Goal: Complete application form

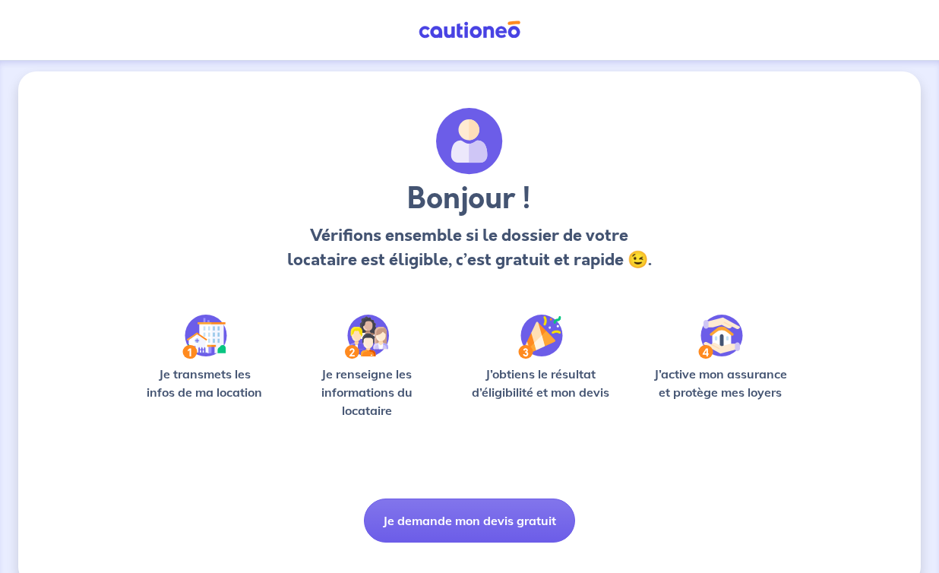
scroll to position [38, 0]
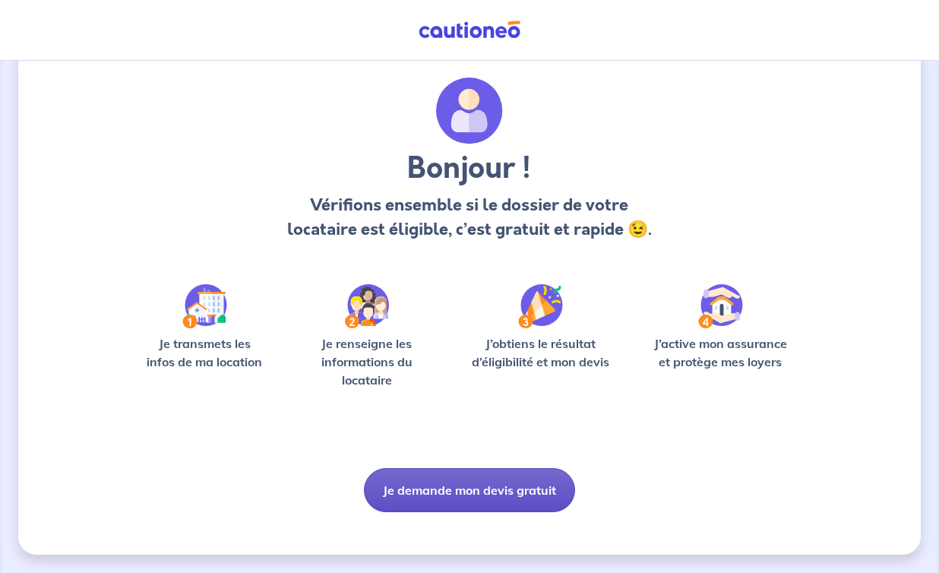
click at [419, 489] on button "Je demande mon devis gratuit" at bounding box center [469, 490] width 211 height 44
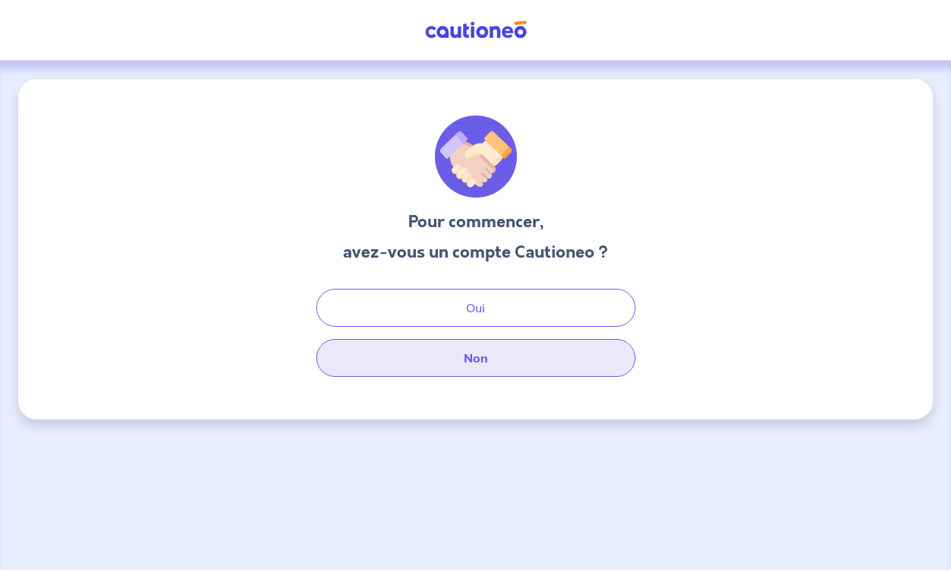
click at [430, 354] on button "Non" at bounding box center [475, 358] width 319 height 38
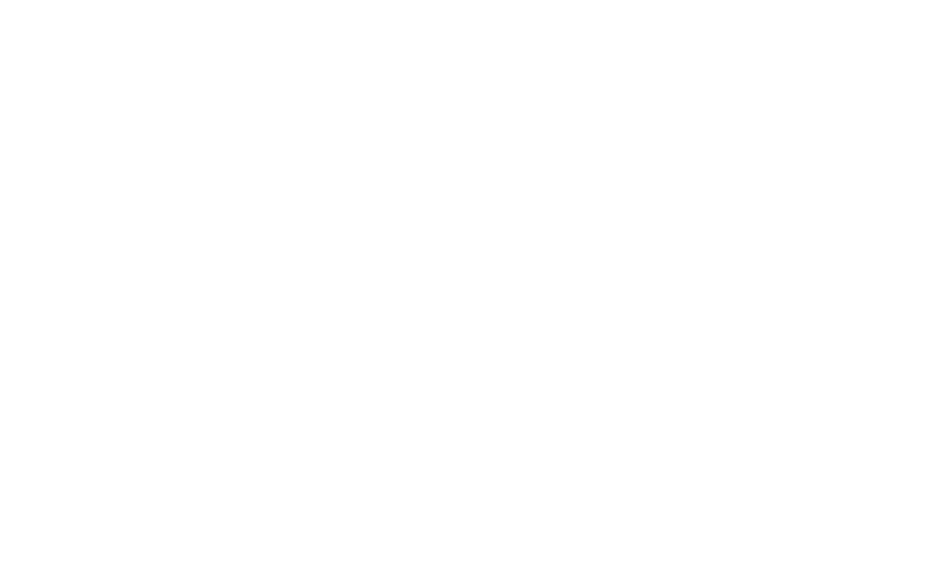
select select "FR"
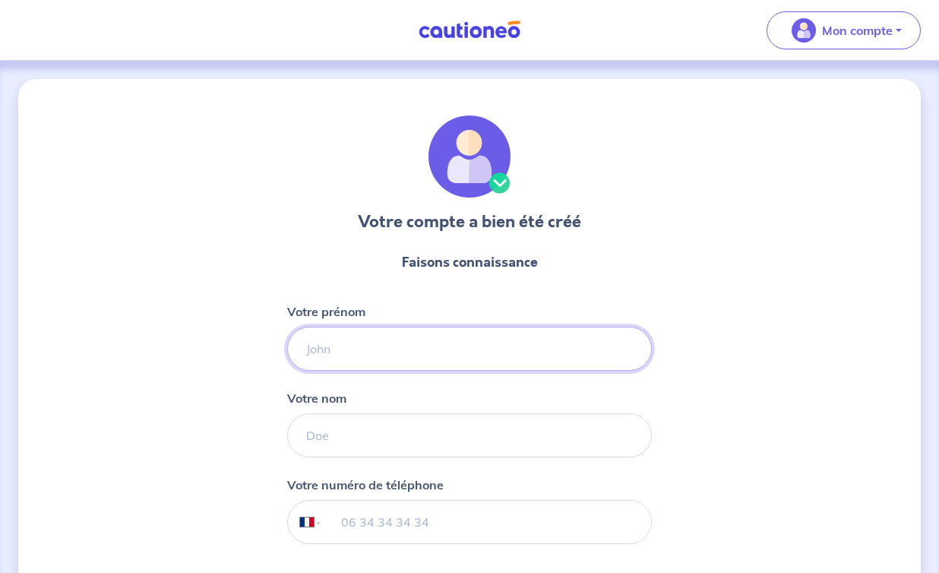
click at [397, 347] on input "Votre prénom" at bounding box center [469, 349] width 365 height 44
type input "Maud"
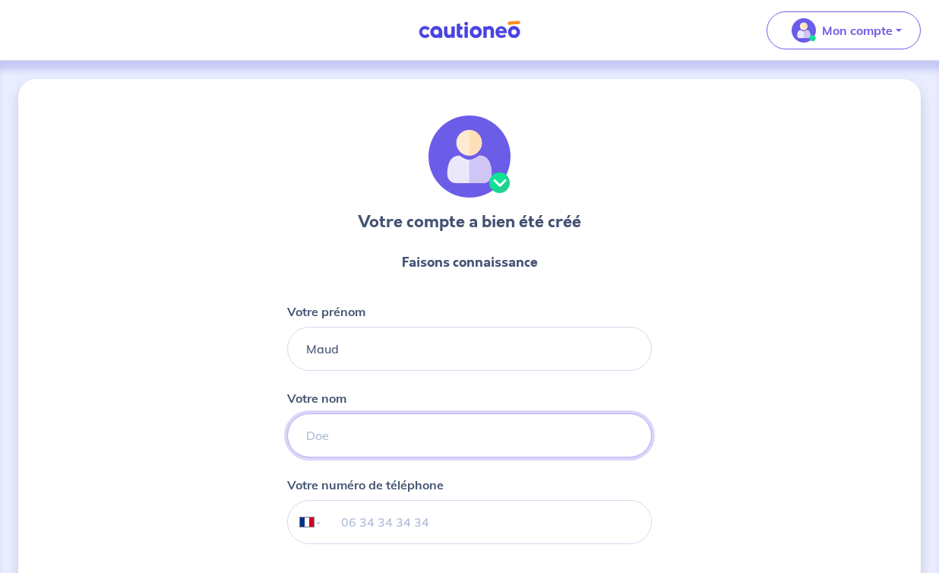
type input "Veglia"
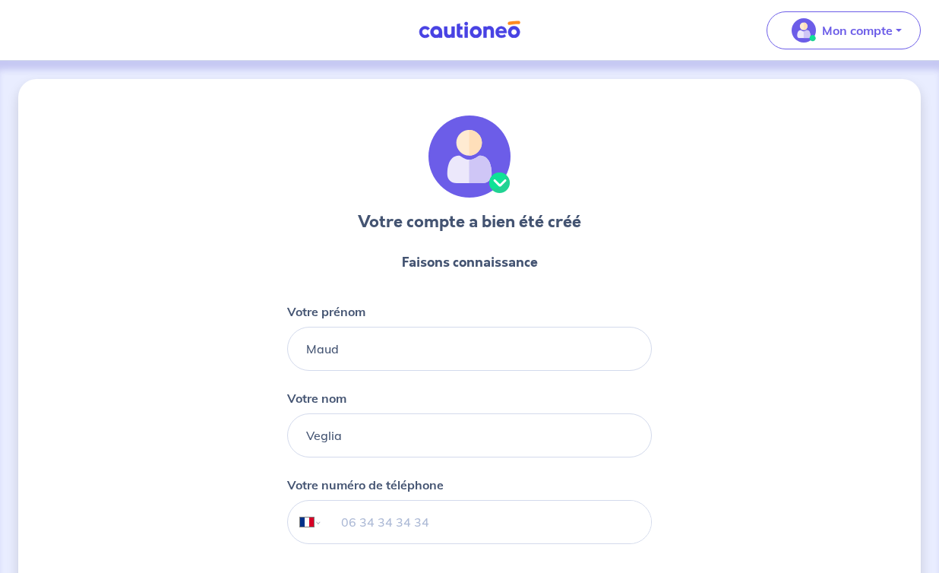
type input "06 21 45 13 00"
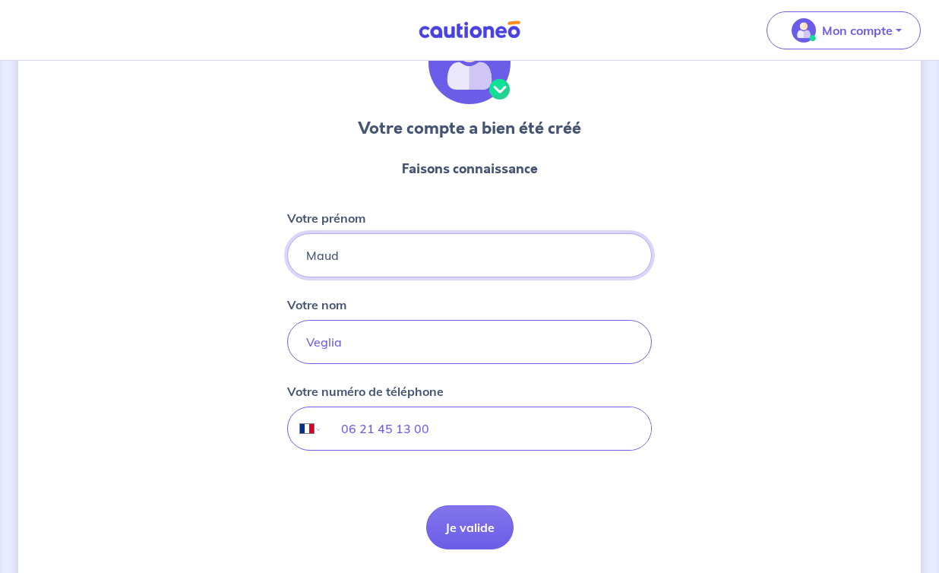
scroll to position [143, 0]
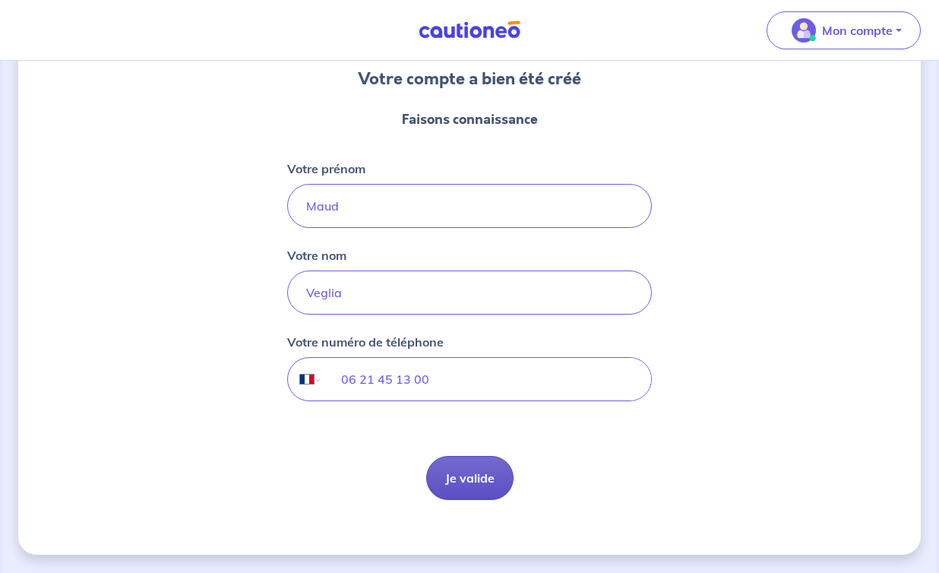
click at [445, 475] on button "Je valide" at bounding box center [469, 478] width 87 height 44
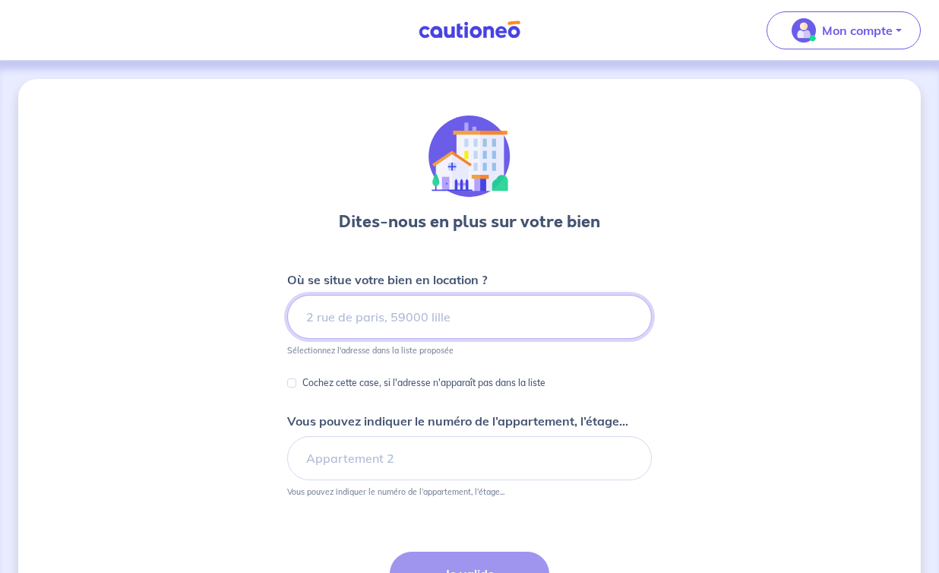
click at [475, 321] on input at bounding box center [469, 317] width 365 height 44
click at [353, 321] on input at bounding box center [469, 317] width 365 height 44
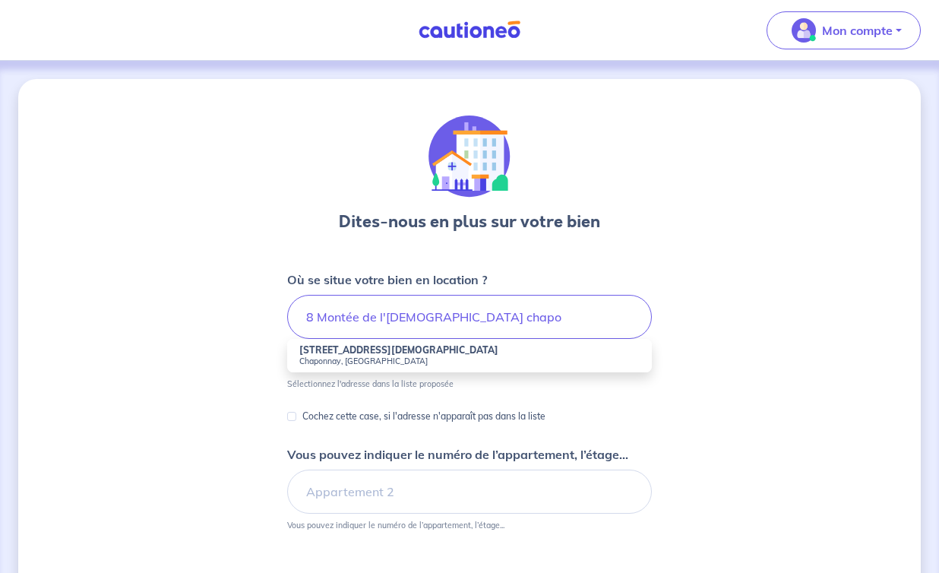
click at [324, 357] on small "Chaponnay, France" at bounding box center [469, 361] width 340 height 11
type input "8 Montée de l'Église, Chaponnay, France"
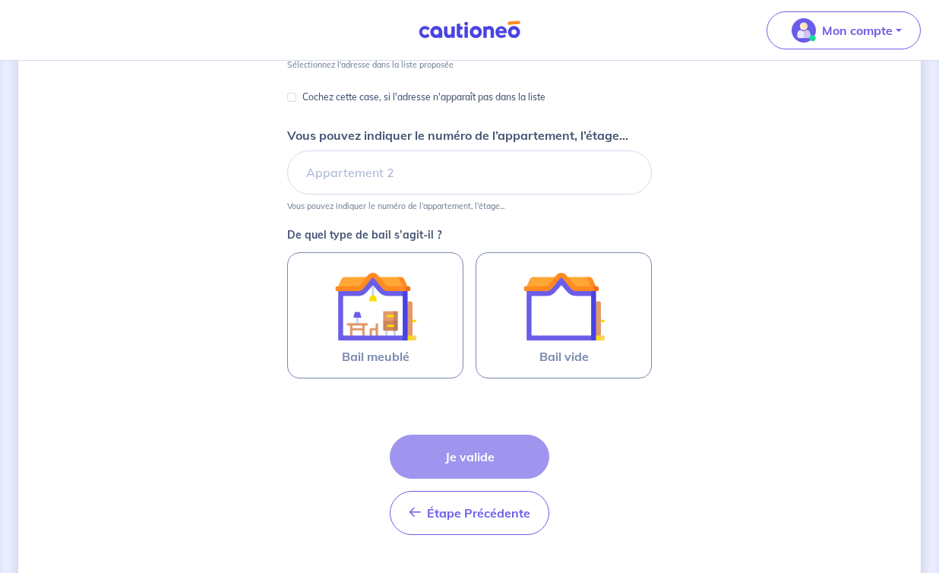
scroll to position [287, 0]
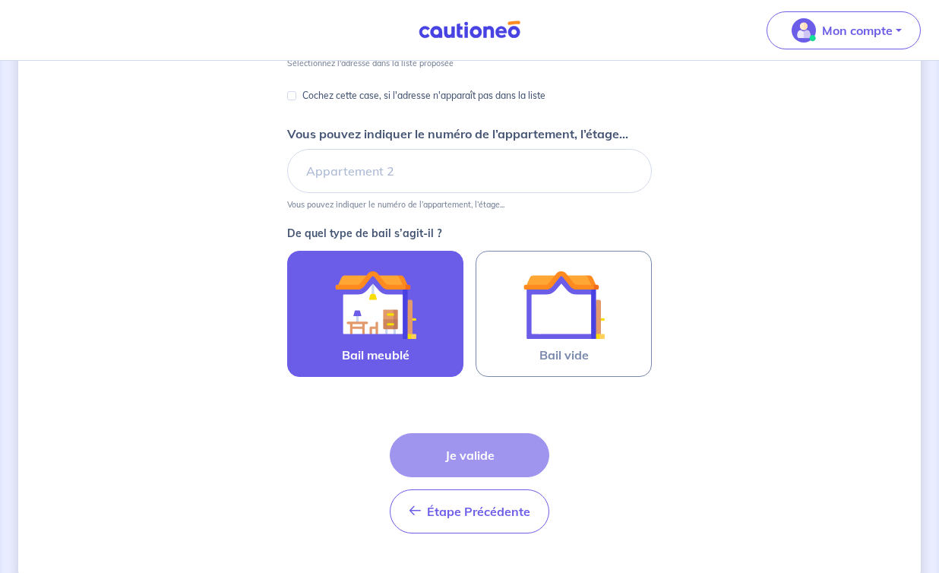
click at [375, 344] on img at bounding box center [375, 305] width 82 height 82
click at [0, 0] on input "Bail meublé" at bounding box center [0, 0] width 0 height 0
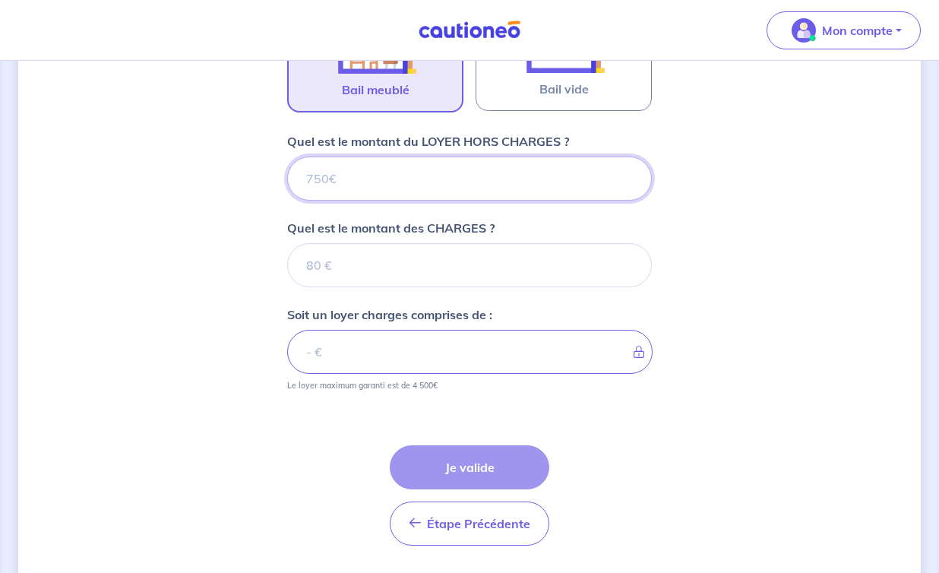
scroll to position [599, 0]
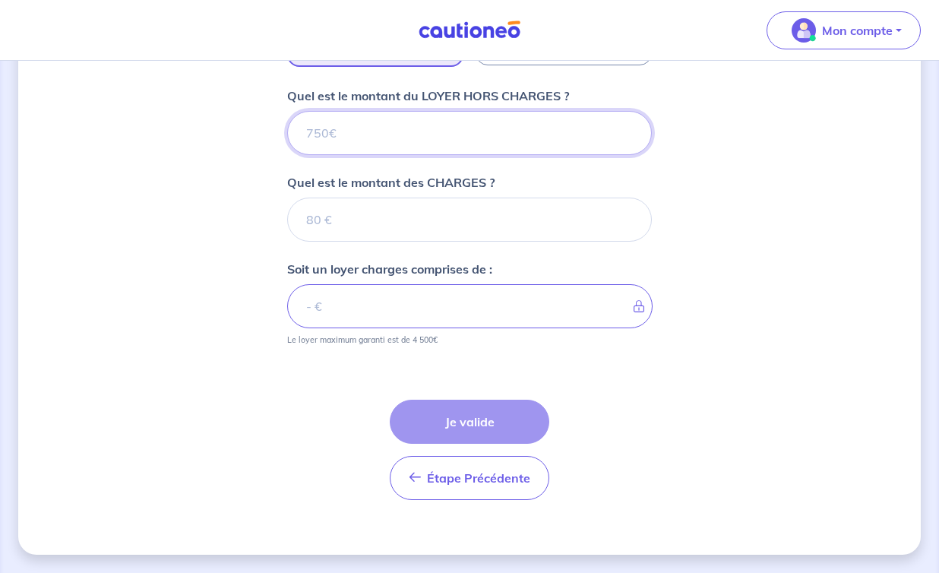
click at [435, 140] on input "Quel est le montant du LOYER HORS CHARGES ?" at bounding box center [469, 133] width 365 height 44
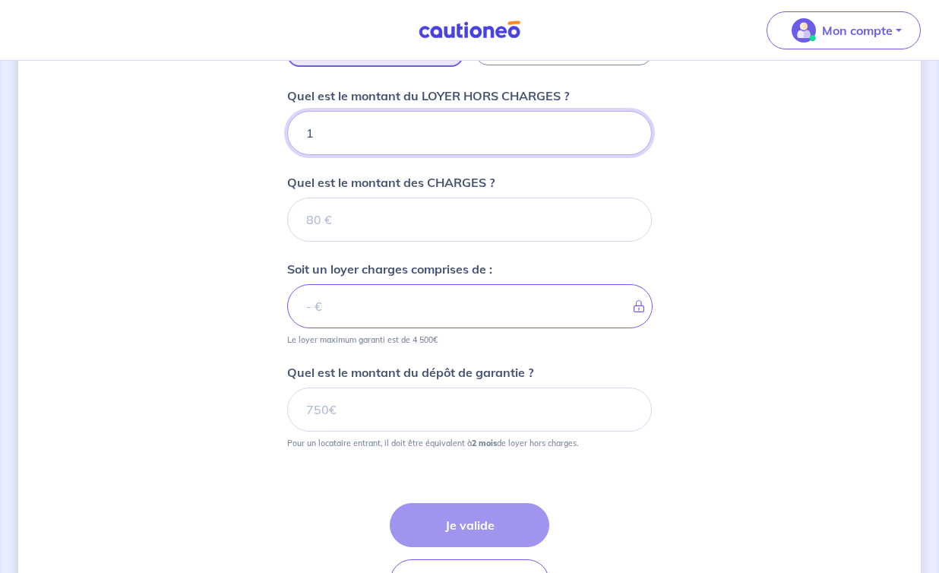
type input "14"
type input "1450"
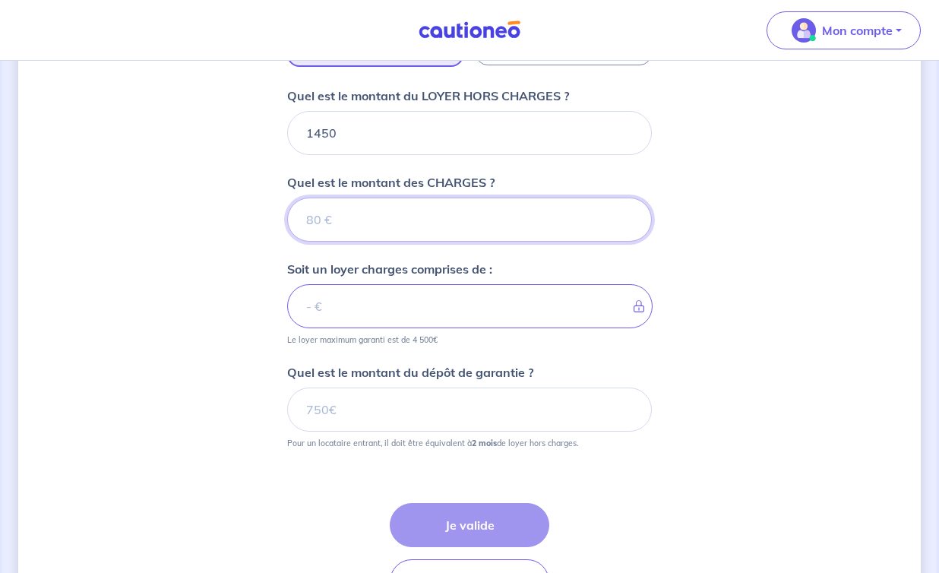
click at [381, 224] on input "Quel est le montant des CHARGES ?" at bounding box center [469, 220] width 365 height 44
type input "0"
type input "1450"
type input "0"
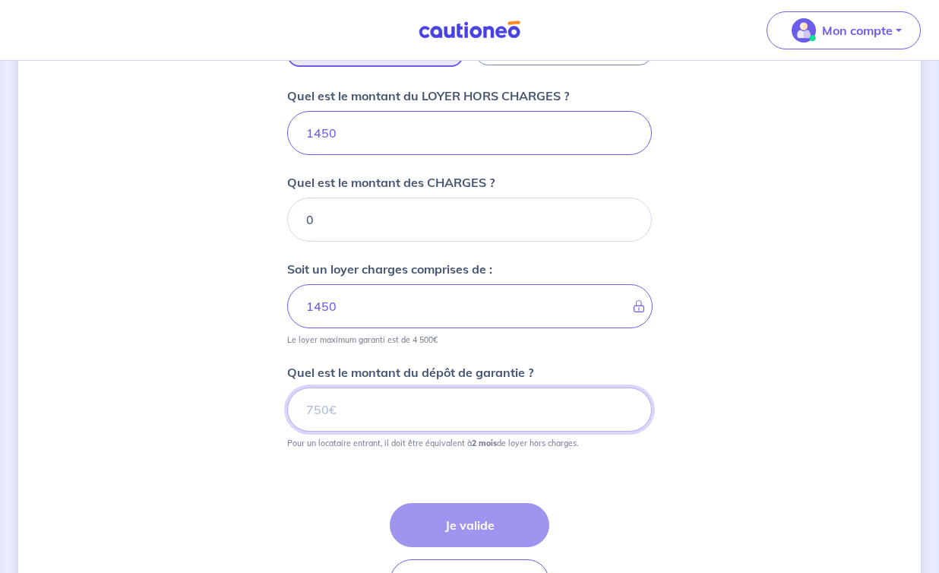
click at [330, 410] on input "Quel est le montant du dépôt de garantie ?" at bounding box center [469, 410] width 365 height 44
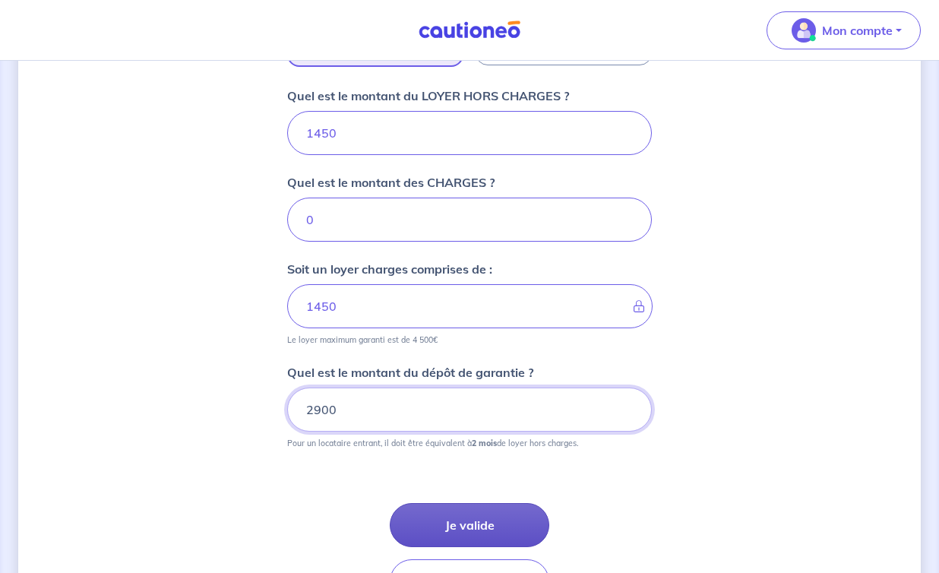
type input "2900"
click at [473, 527] on button "Je valide" at bounding box center [470, 525] width 160 height 44
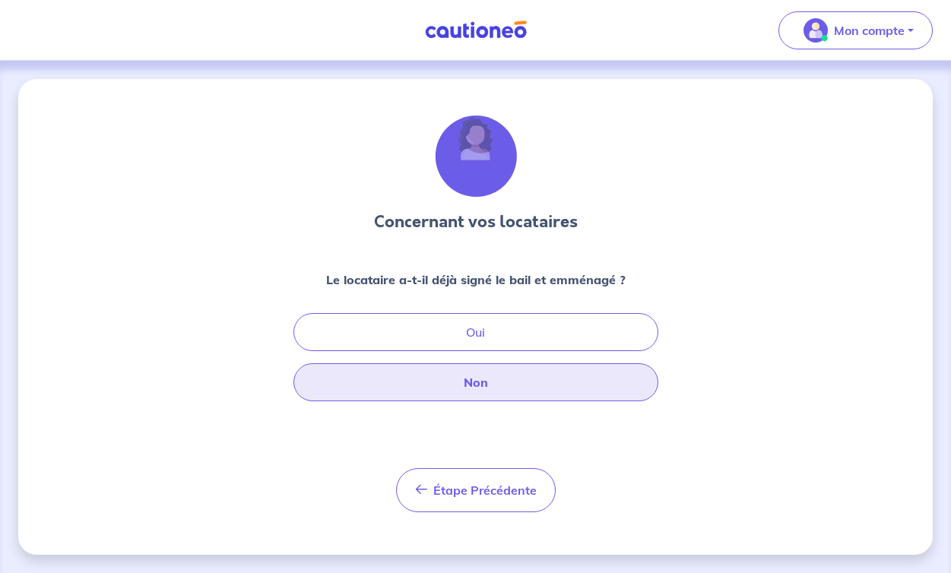
click at [465, 388] on button "Non" at bounding box center [475, 382] width 365 height 38
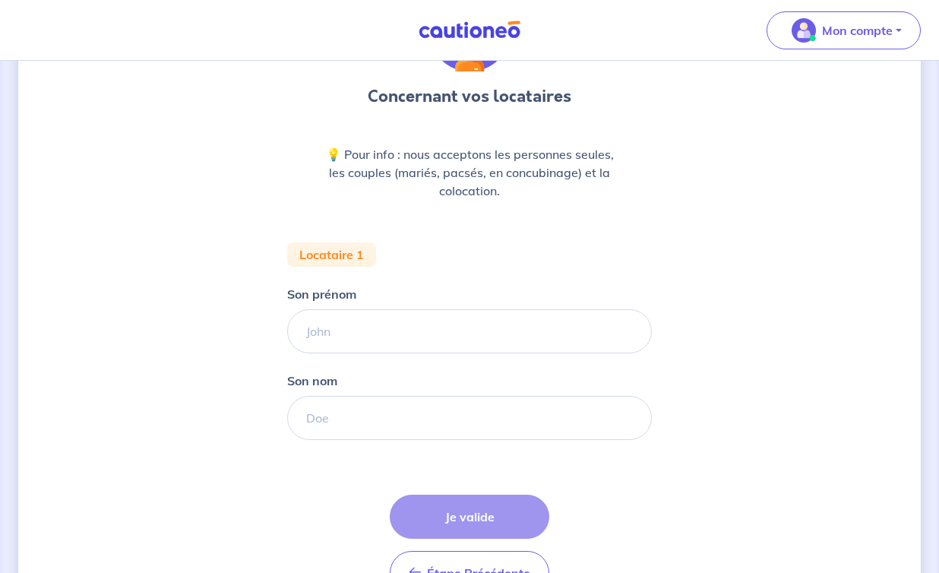
scroll to position [125, 0]
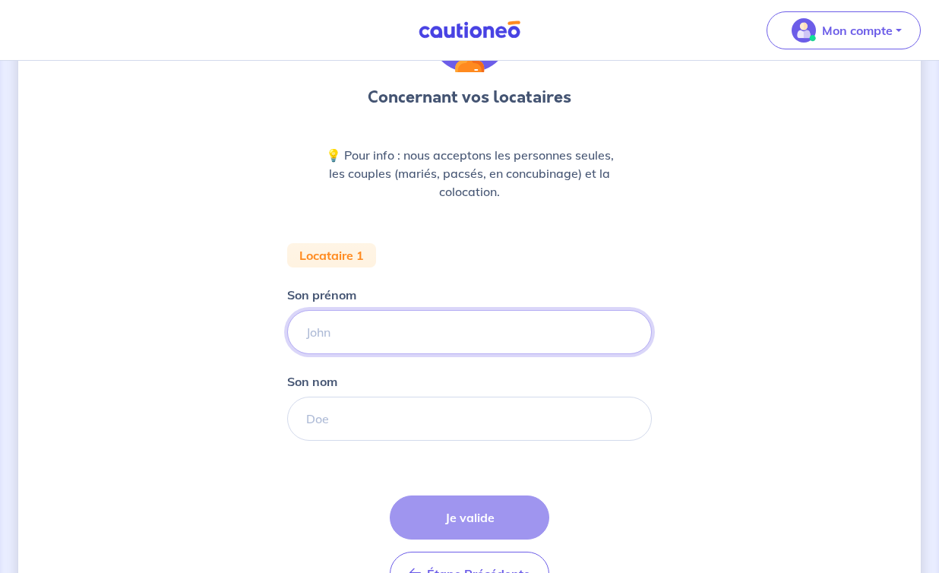
click at [353, 339] on input "Son prénom" at bounding box center [469, 332] width 365 height 44
click at [424, 239] on div "Concernant vos locataires 💡 Pour info : nous acceptons les personnes seules, le…" at bounding box center [469, 299] width 365 height 617
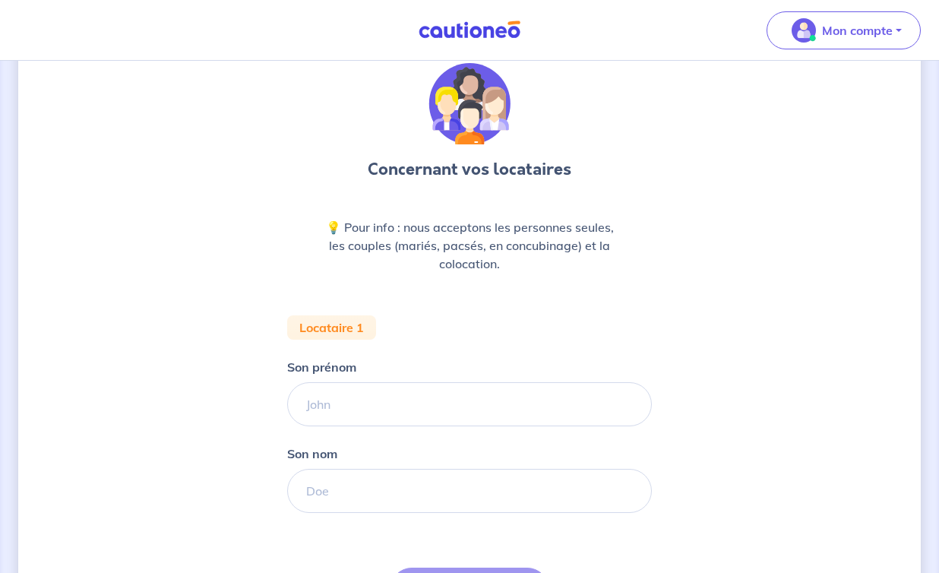
scroll to position [36, 0]
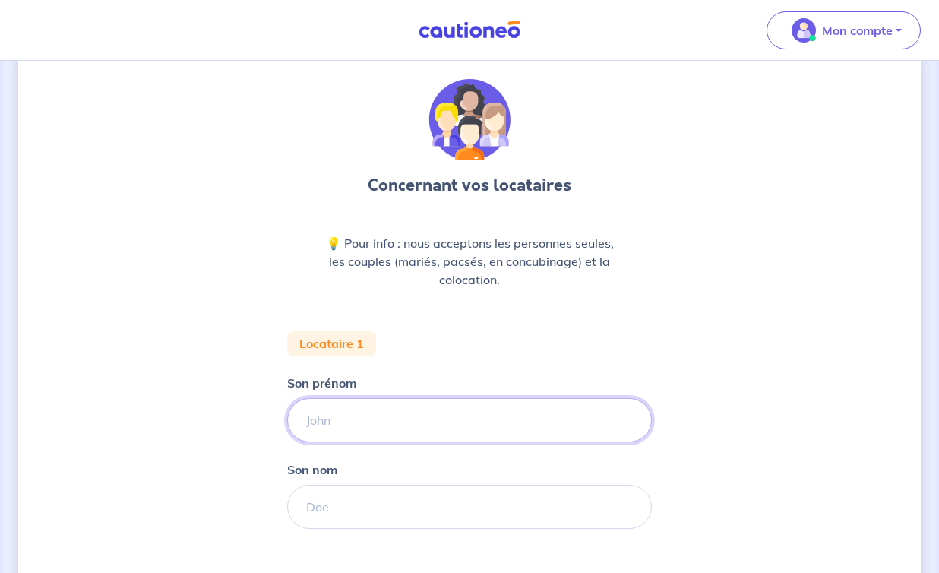
click at [333, 426] on input "Son prénom" at bounding box center [469, 420] width 365 height 44
type input "Julie"
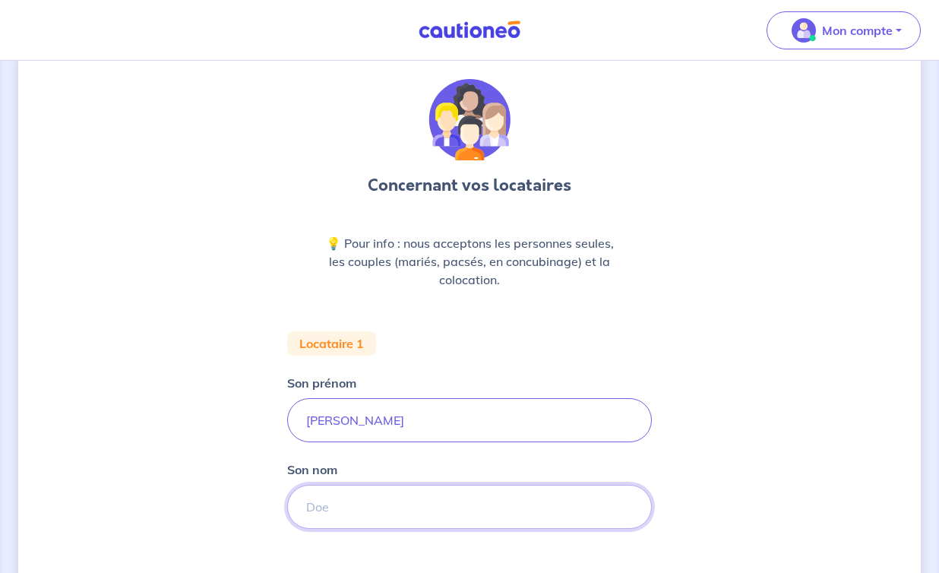
click at [314, 504] on input "Son nom" at bounding box center [469, 507] width 365 height 44
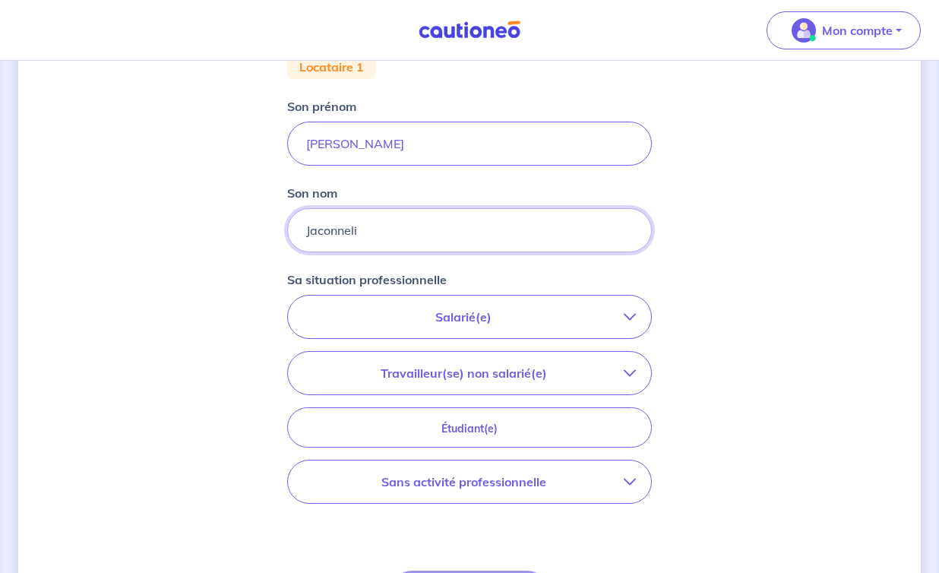
scroll to position [321, 0]
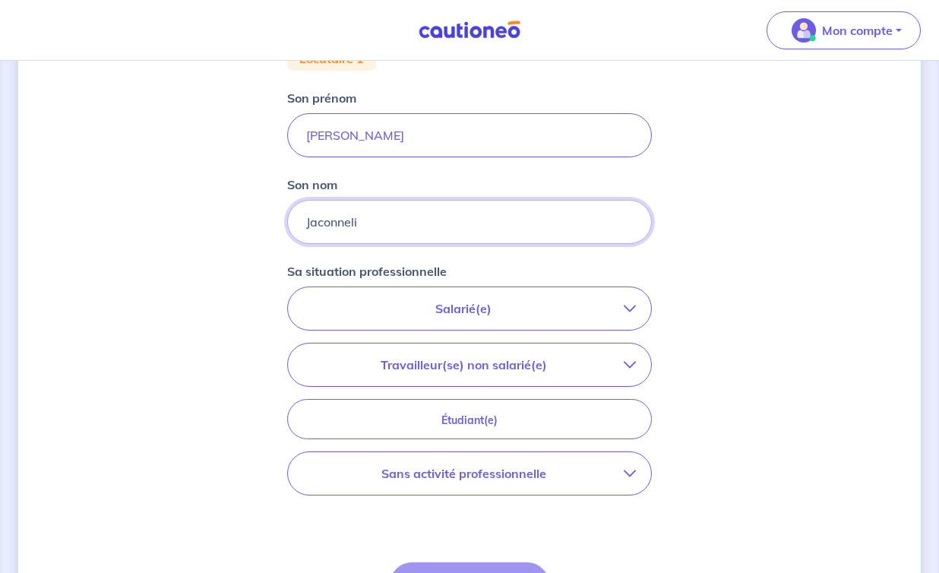
type input "Jaconneli"
click at [480, 307] on p "Salarié(e)" at bounding box center [463, 308] width 321 height 18
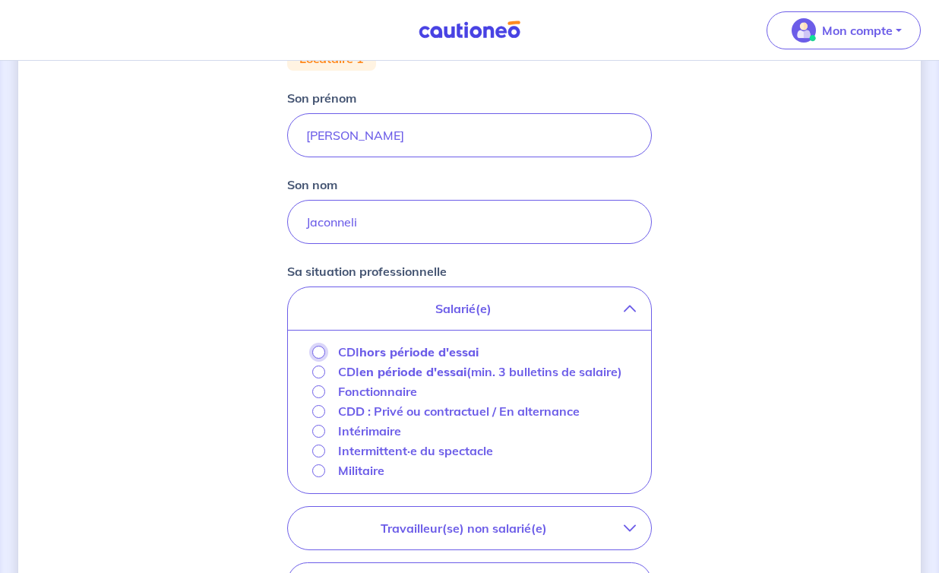
click at [318, 353] on input "CDI hors période d'essai" at bounding box center [318, 352] width 13 height 13
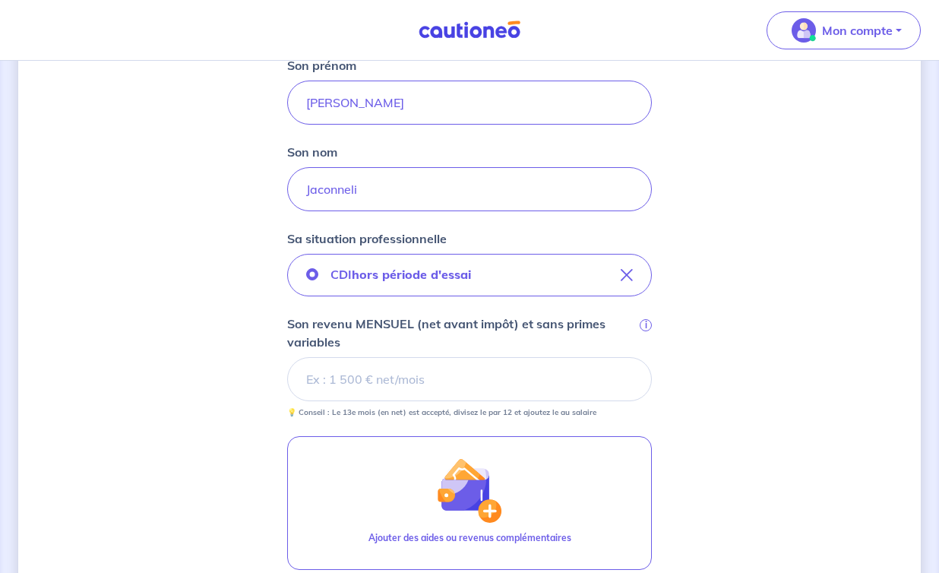
scroll to position [362, 0]
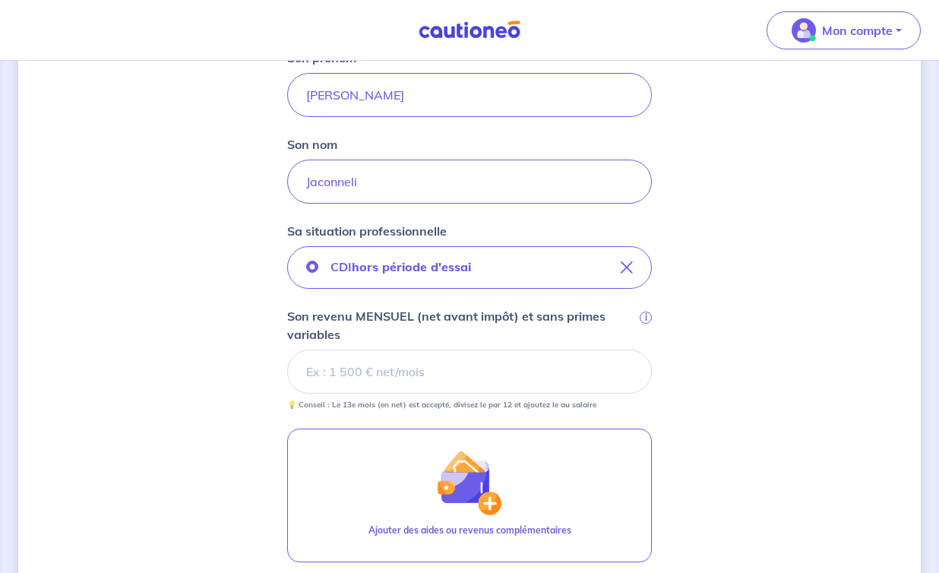
click at [375, 373] on input "Son revenu MENSUEL (net avant impôt) et sans primes variables i" at bounding box center [469, 372] width 365 height 44
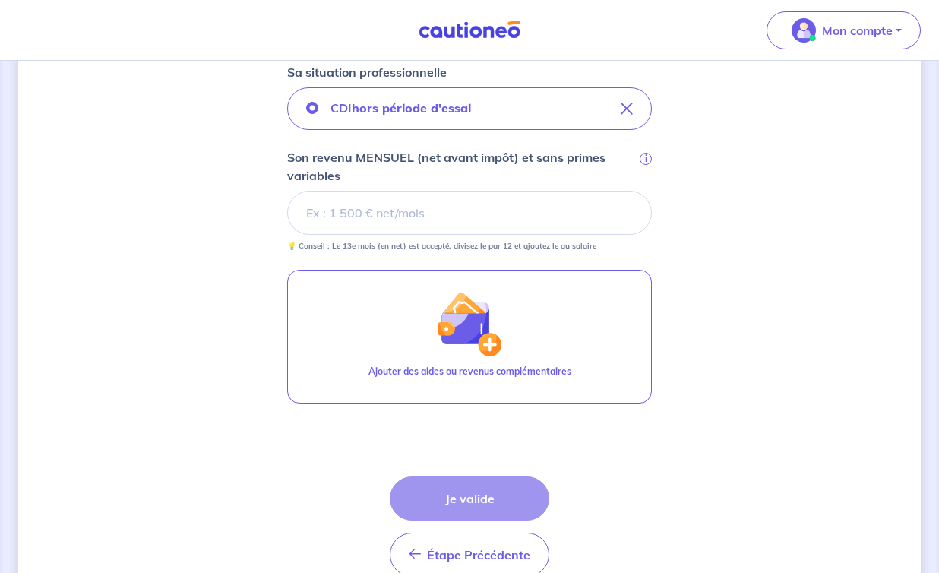
scroll to position [597, 0]
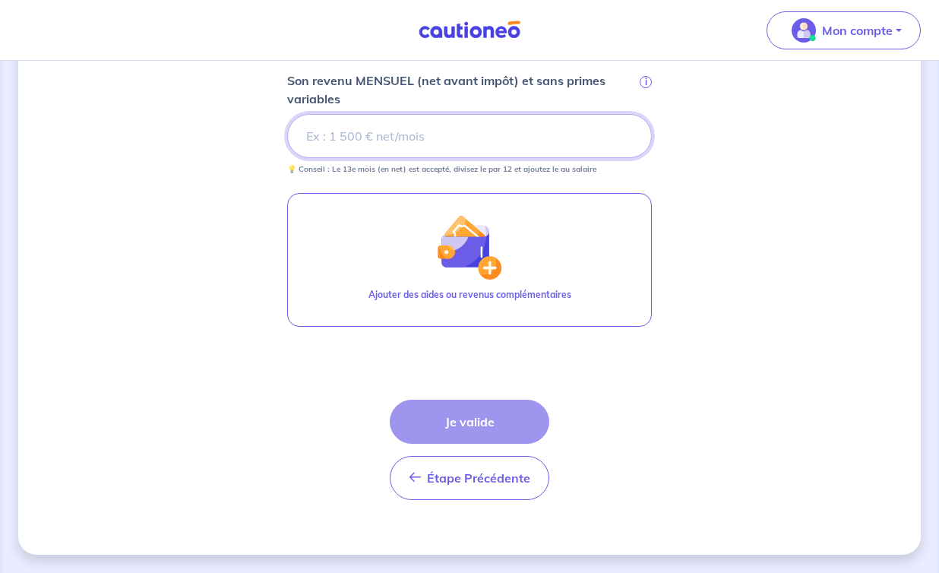
click at [400, 131] on input "Son revenu MENSUEL (net avant impôt) et sans primes variables i" at bounding box center [469, 136] width 365 height 44
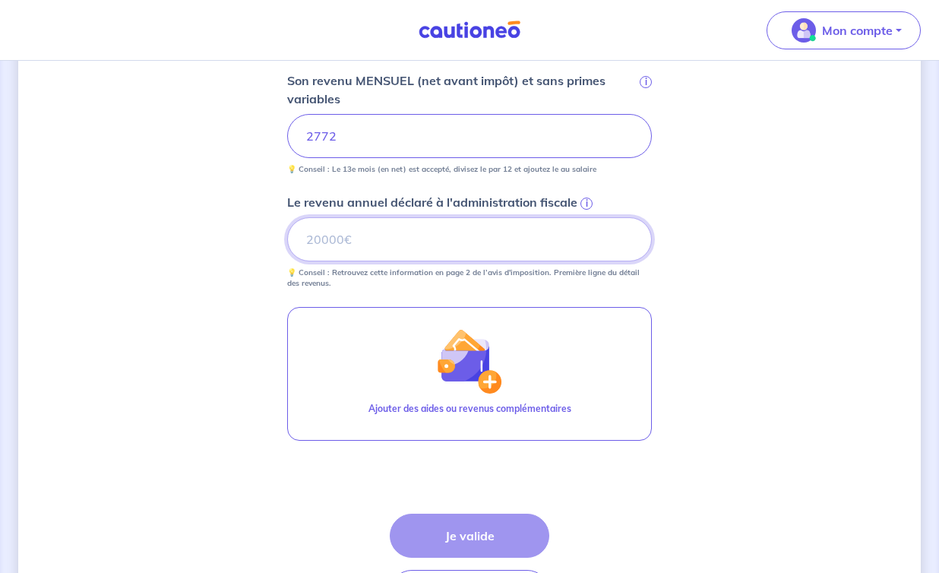
click at [324, 233] on input "Le revenu annuel déclaré à l'administration fiscale i" at bounding box center [469, 239] width 365 height 44
click at [584, 201] on span "i" at bounding box center [587, 204] width 12 height 12
click at [584, 217] on input "Le revenu annuel déclaré à l'administration fiscale i" at bounding box center [469, 239] width 365 height 44
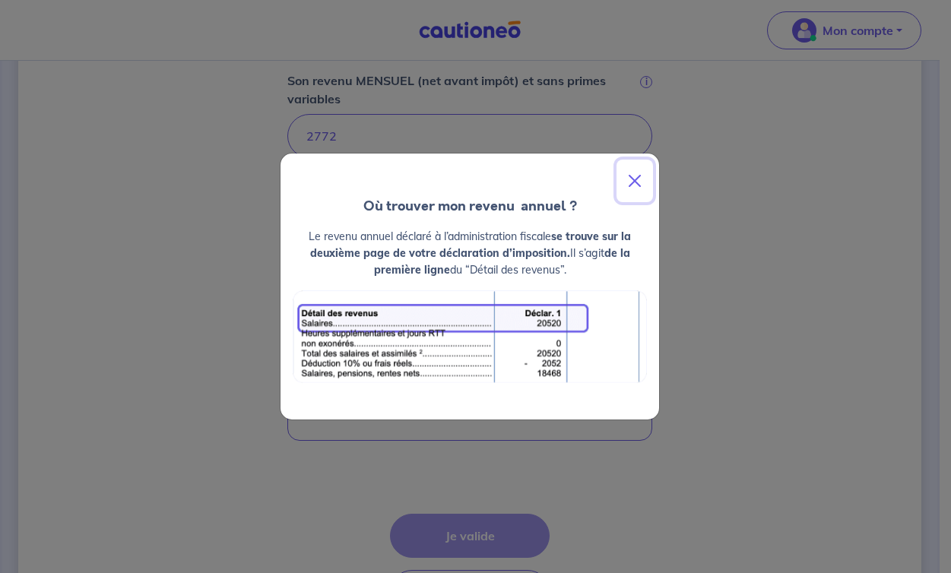
click at [634, 179] on button "Close" at bounding box center [634, 181] width 36 height 43
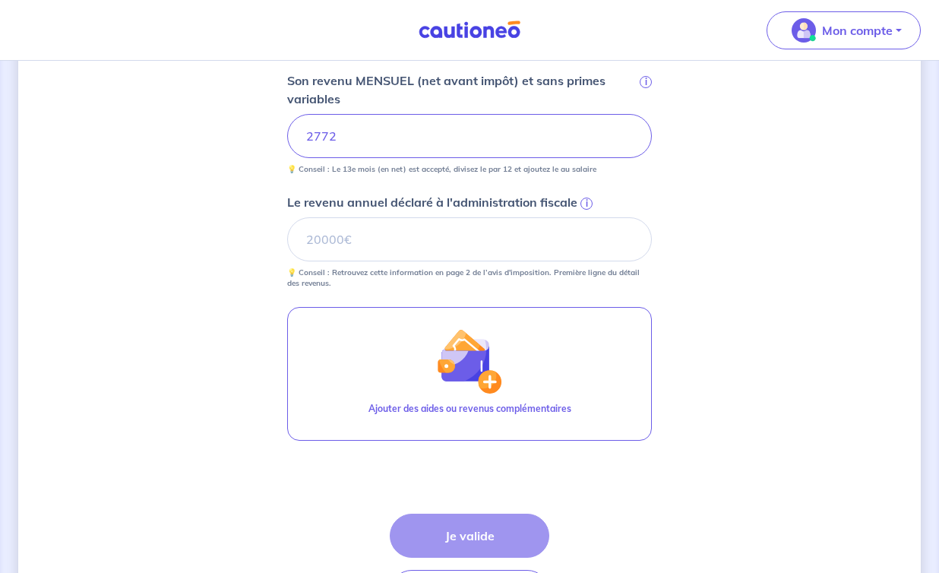
click at [584, 199] on span "i" at bounding box center [587, 204] width 12 height 12
click at [584, 217] on input "Le revenu annuel déclaré à l'administration fiscale i" at bounding box center [469, 239] width 365 height 44
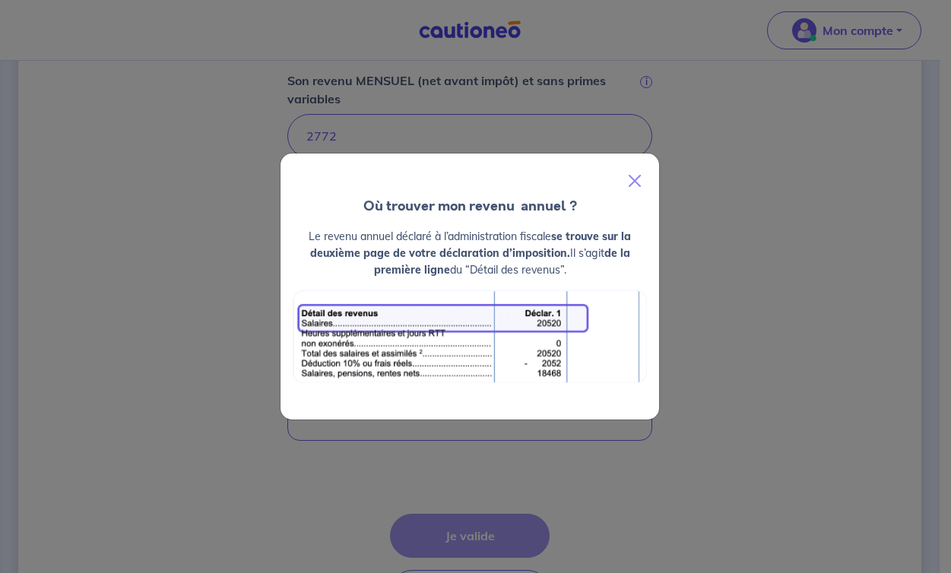
click at [729, 214] on div "Où trouver mon revenu  annuel ? Le revenu annuel déclaré à l’administration fis…" at bounding box center [475, 286] width 951 height 573
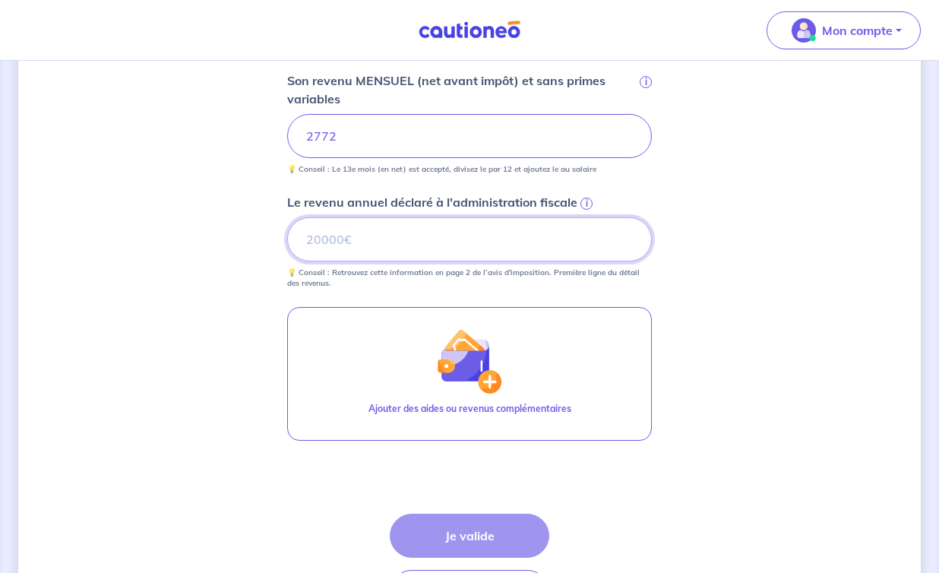
click at [336, 245] on input "Le revenu annuel déclaré à l'administration fiscale i" at bounding box center [469, 239] width 365 height 44
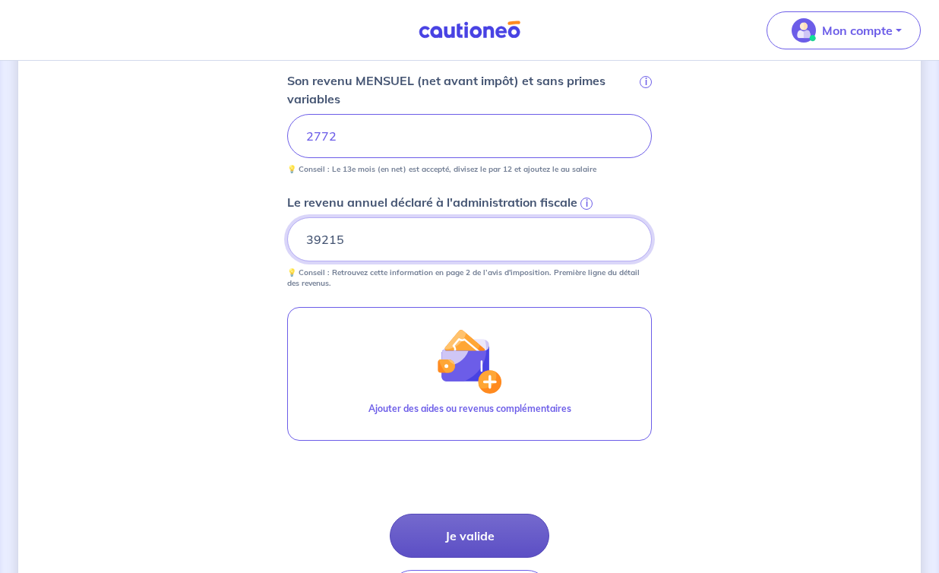
type input "39215"
click at [463, 541] on button "Je valide" at bounding box center [470, 536] width 160 height 44
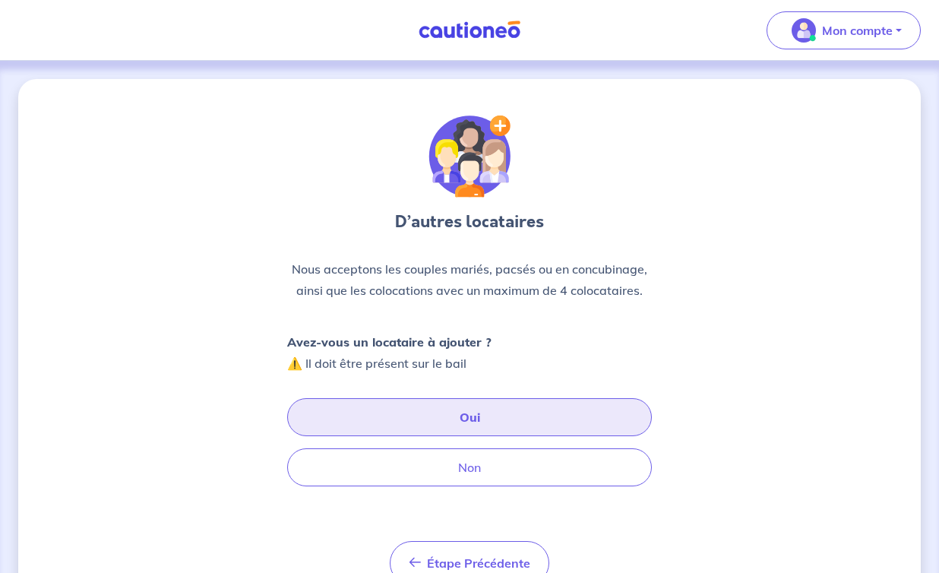
click at [462, 421] on button "Oui" at bounding box center [469, 417] width 365 height 38
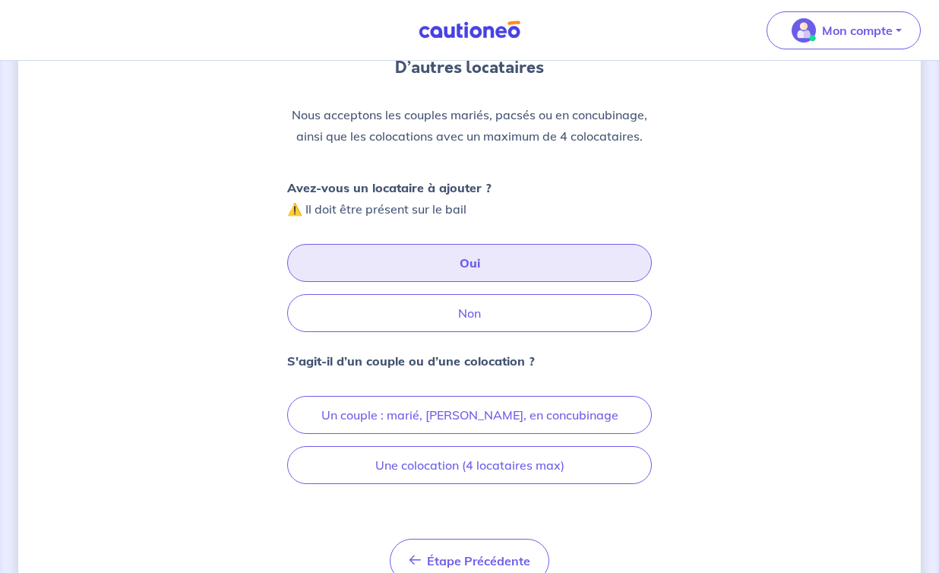
scroll to position [156, 0]
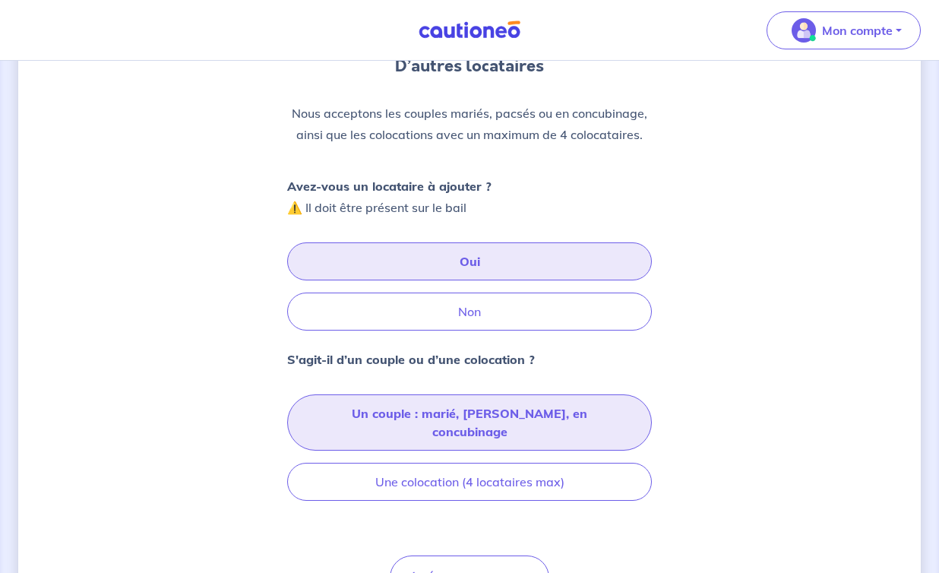
click at [500, 404] on button "Un couple : marié, pacsé, en concubinage" at bounding box center [469, 422] width 365 height 56
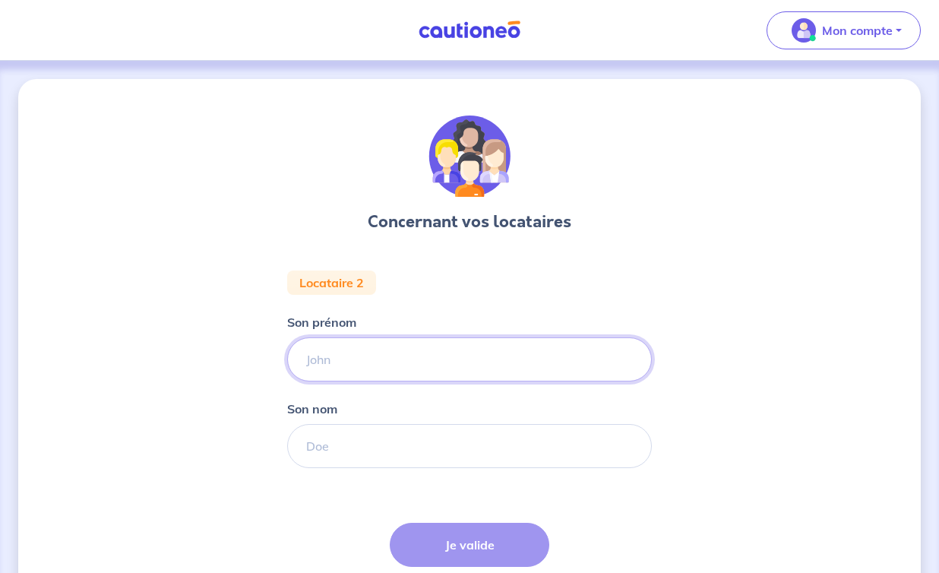
click at [414, 367] on input "Son prénom" at bounding box center [469, 359] width 365 height 44
type input "Jeremie"
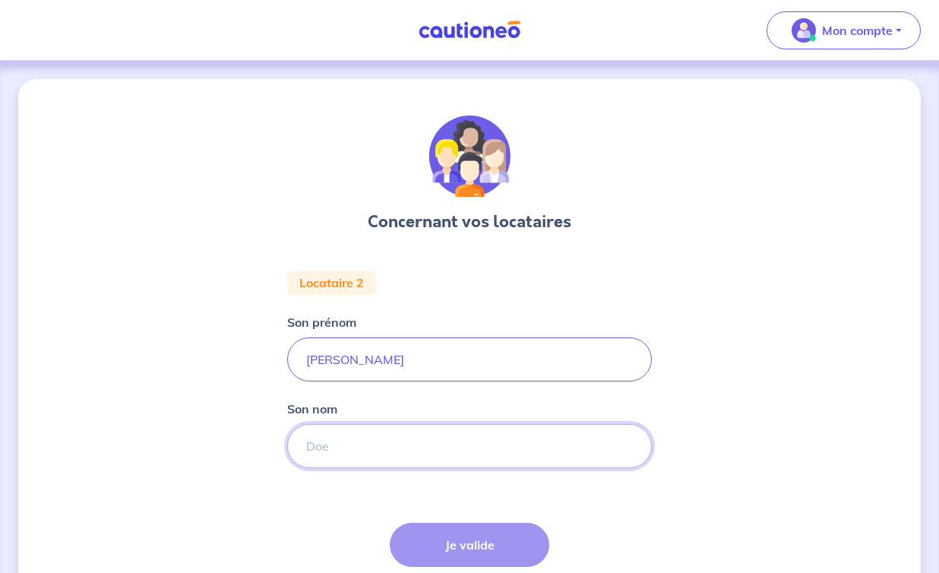
click at [366, 448] on input "Son nom" at bounding box center [469, 446] width 365 height 44
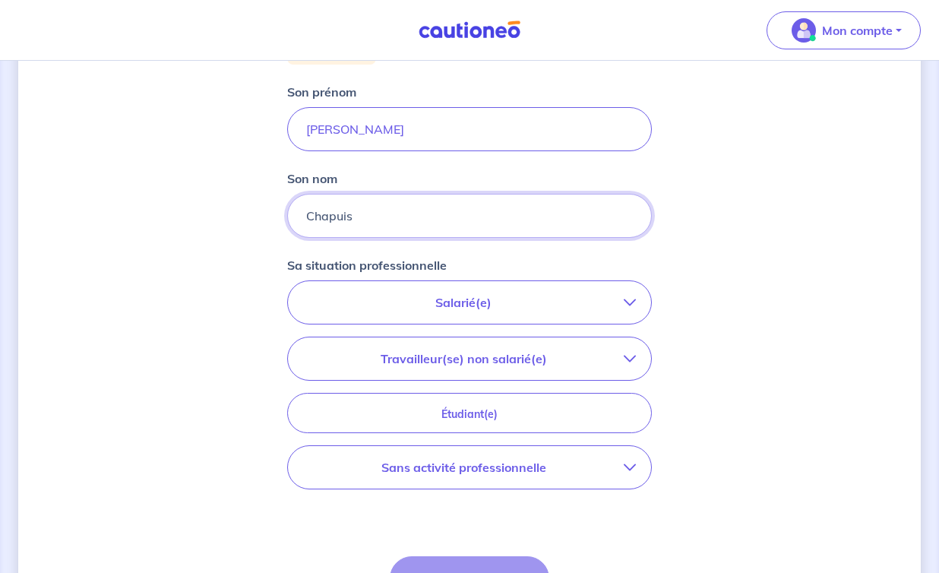
scroll to position [233, 0]
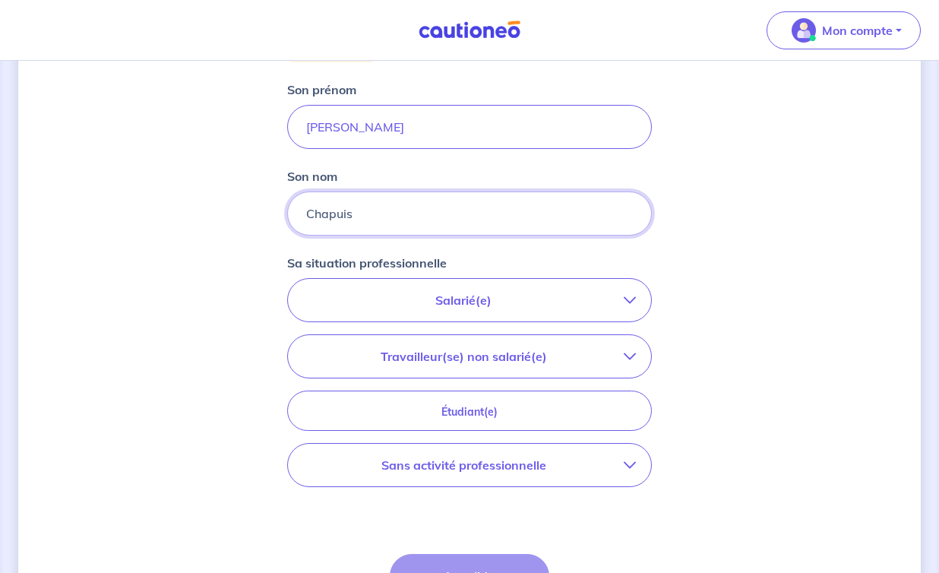
type input "Chapuis"
click at [488, 302] on p "Salarié(e)" at bounding box center [463, 300] width 321 height 18
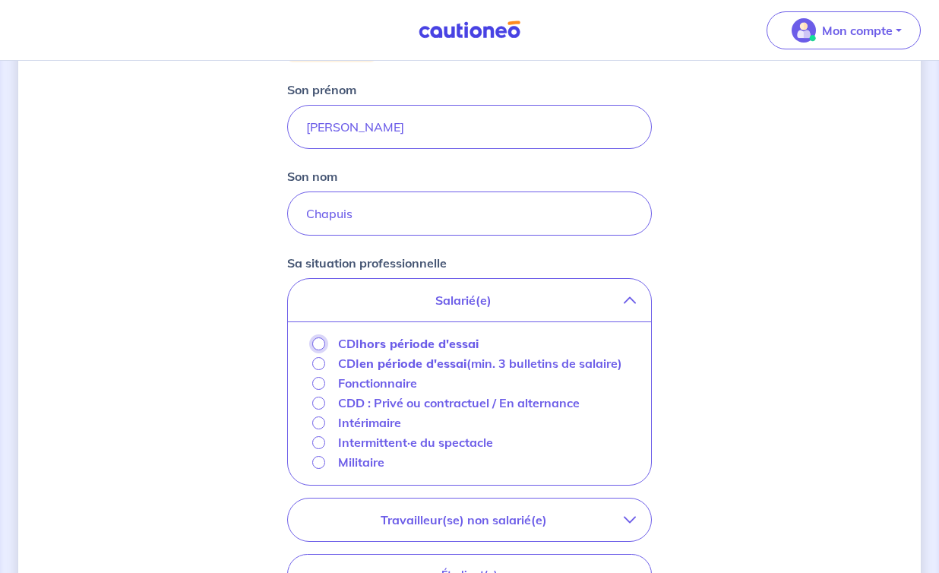
click at [318, 342] on input "CDI hors période d'essai" at bounding box center [318, 343] width 13 height 13
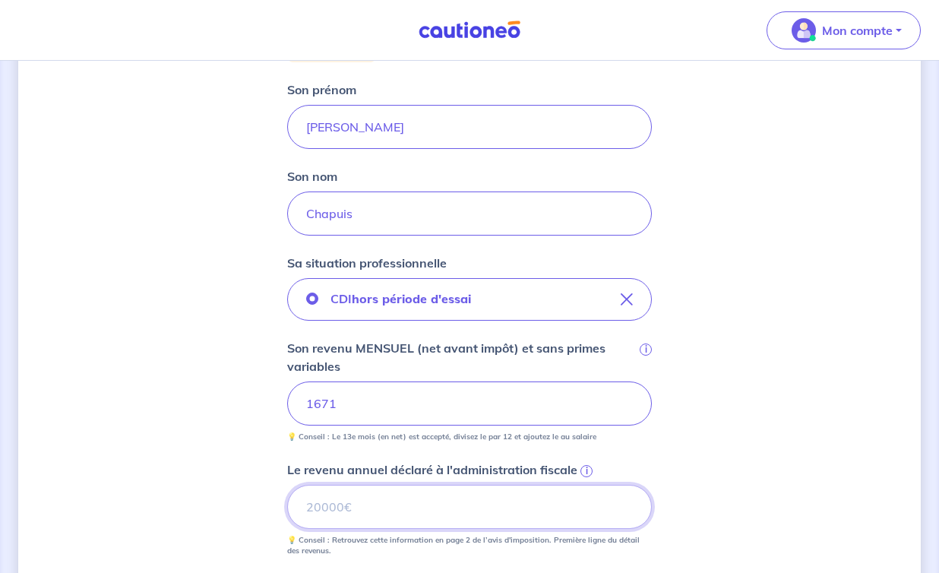
click at [341, 496] on input "Le revenu annuel déclaré à l'administration fiscale i" at bounding box center [469, 507] width 365 height 44
type input "21701"
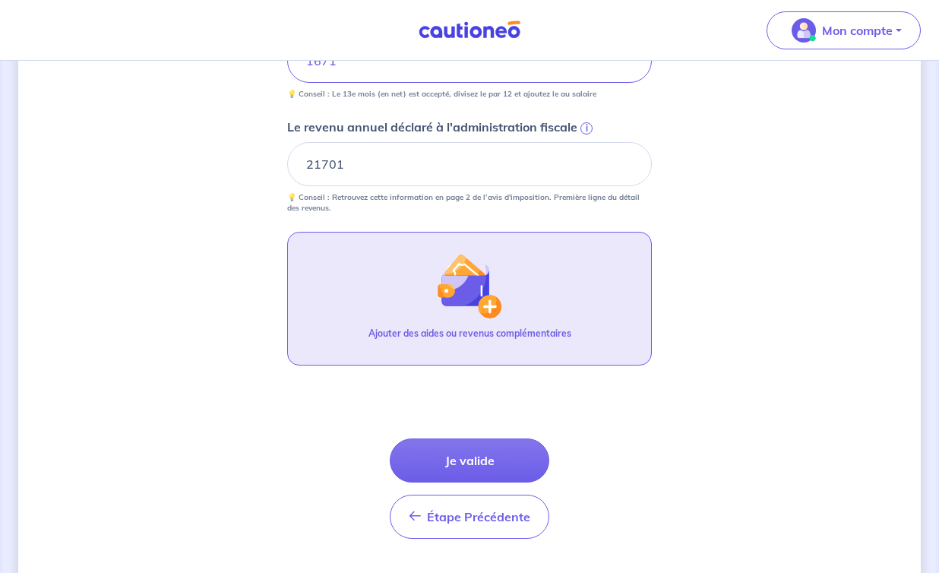
scroll to position [597, 0]
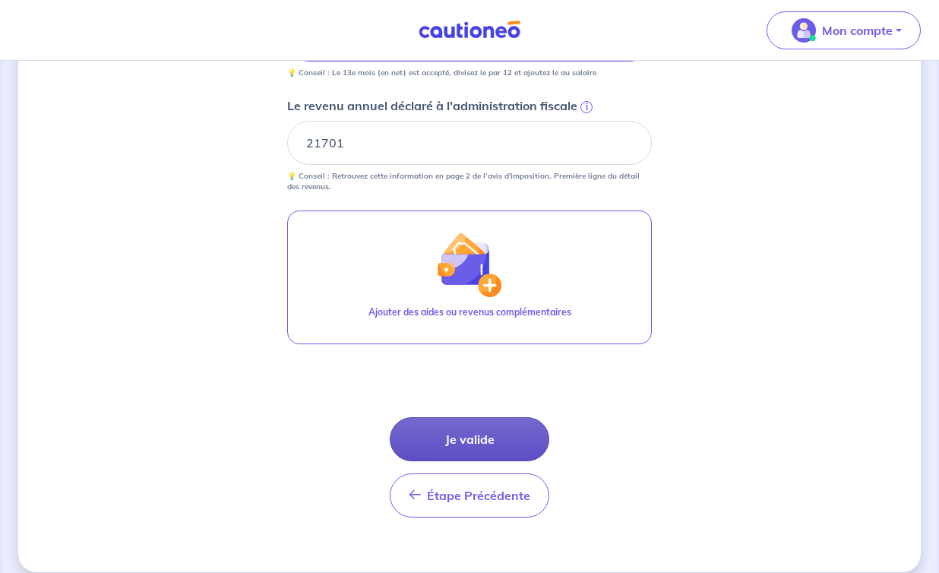
click at [436, 424] on button "Je valide" at bounding box center [470, 439] width 160 height 44
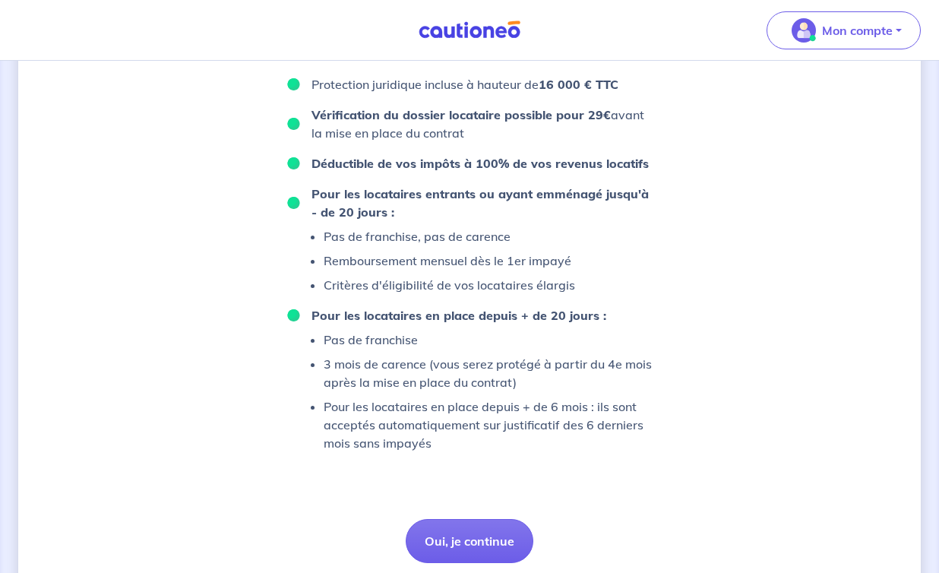
scroll to position [1018, 0]
